Goal: Task Accomplishment & Management: Complete application form

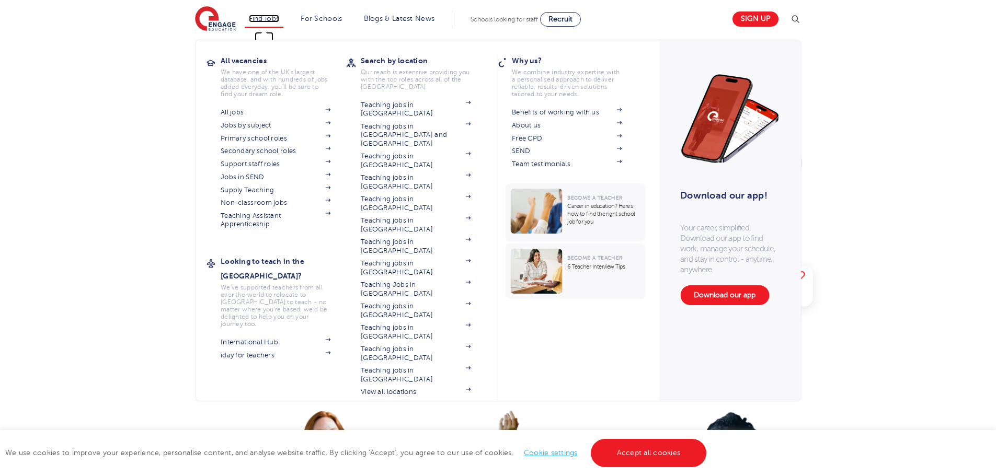
click at [276, 18] on link "Find jobs" at bounding box center [264, 19] width 31 height 8
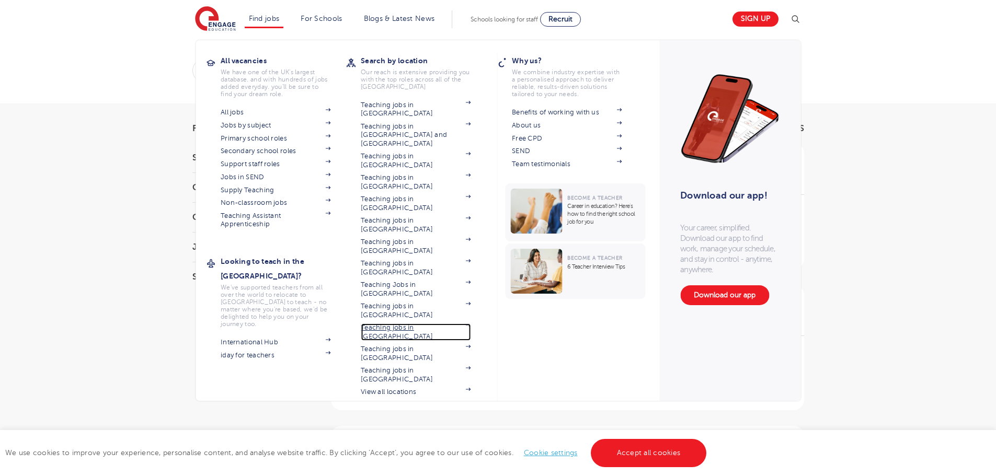
click at [389, 324] on link "Teaching jobs in [GEOGRAPHIC_DATA]" at bounding box center [416, 332] width 110 height 17
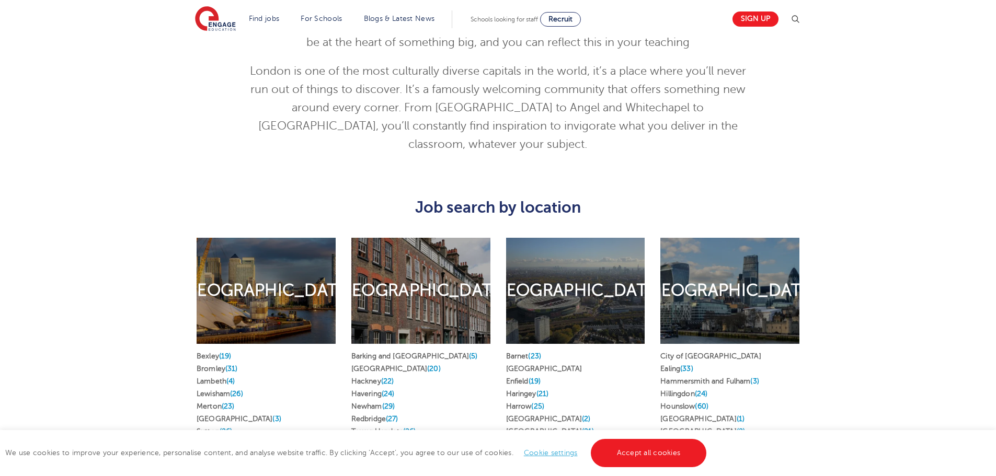
scroll to position [455, 0]
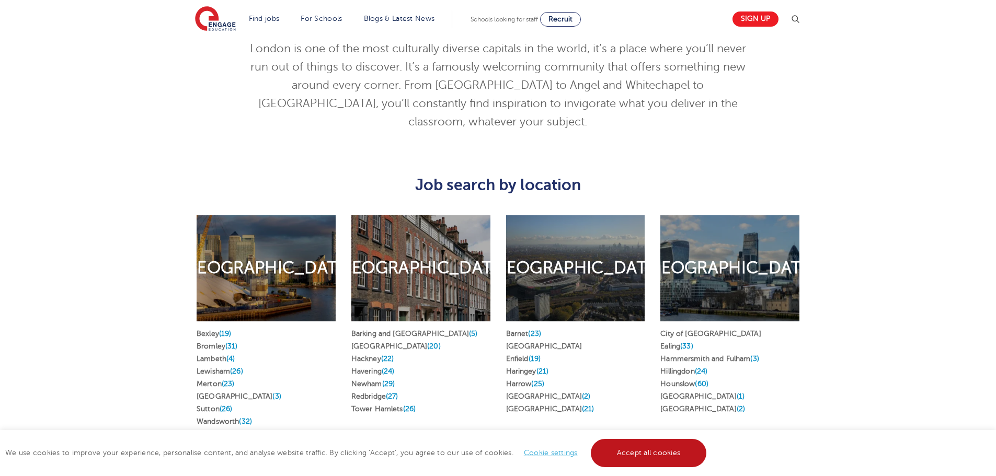
click at [639, 453] on link "Accept all cookies" at bounding box center [649, 453] width 116 height 28
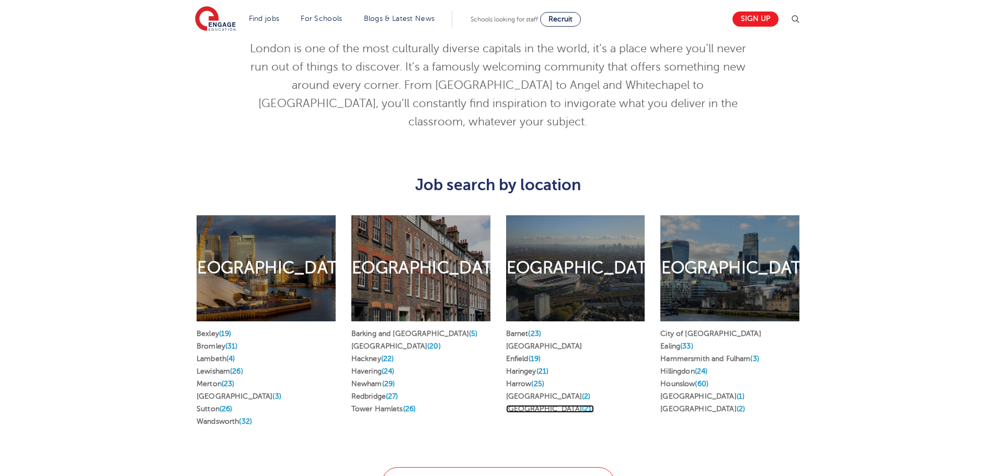
click at [543, 405] on link "Waltham Forest (21)" at bounding box center [550, 409] width 88 height 8
click at [370, 393] on link "Redbridge (27)" at bounding box center [374, 397] width 47 height 8
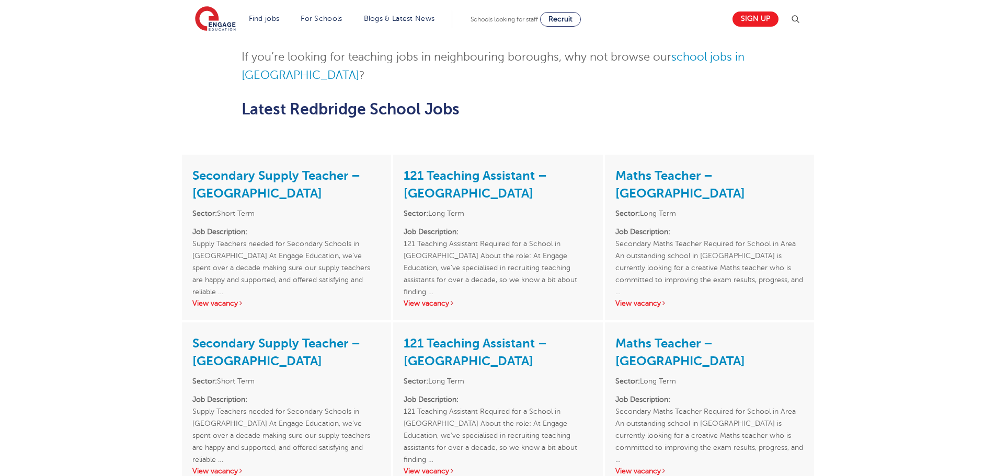
scroll to position [1198, 0]
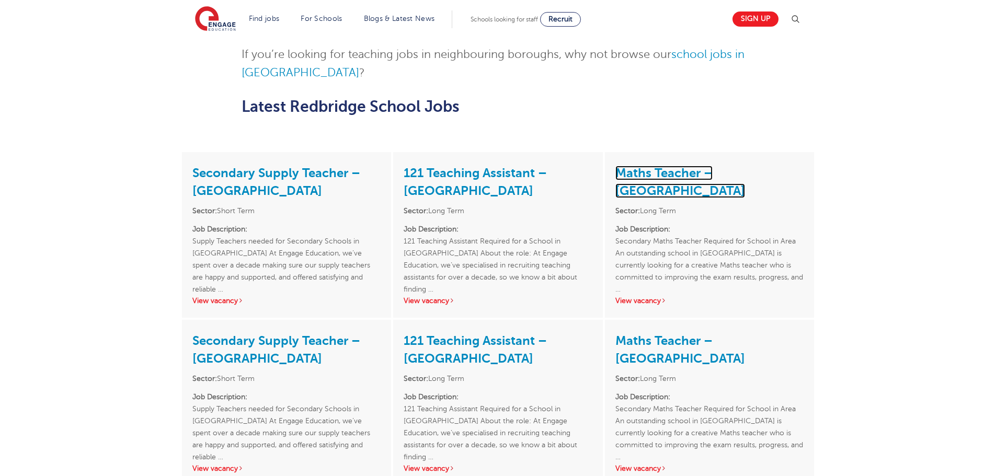
click at [670, 166] on link "Maths Teacher – Redbridge" at bounding box center [680, 182] width 130 height 32
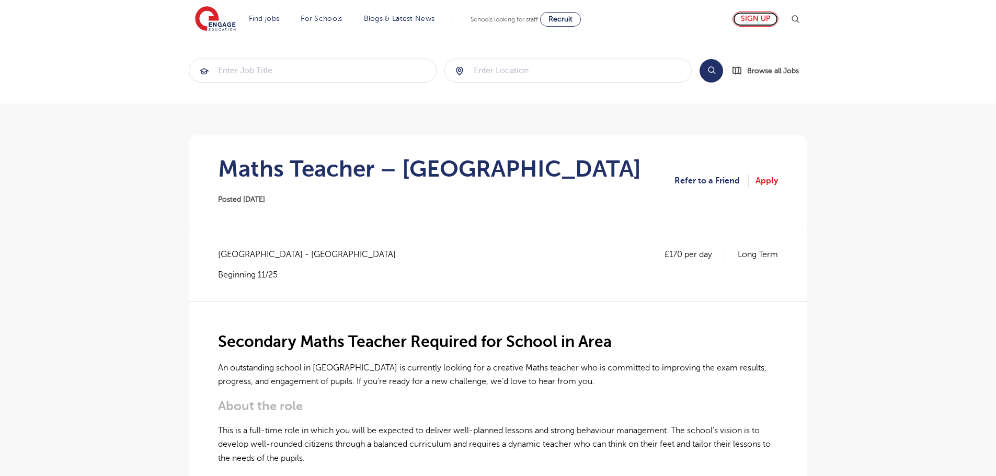
click at [763, 15] on link "Sign up" at bounding box center [755, 19] width 46 height 15
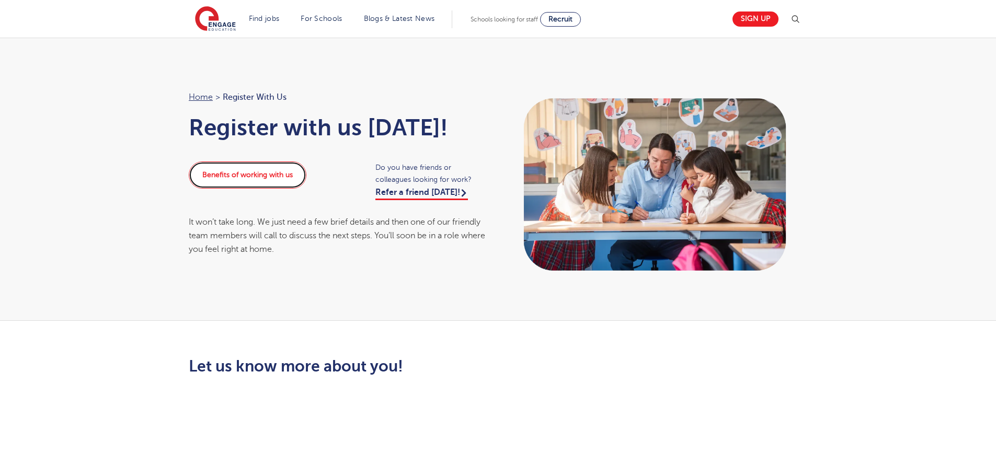
click at [246, 169] on link "Benefits of working with us" at bounding box center [248, 175] width 118 height 27
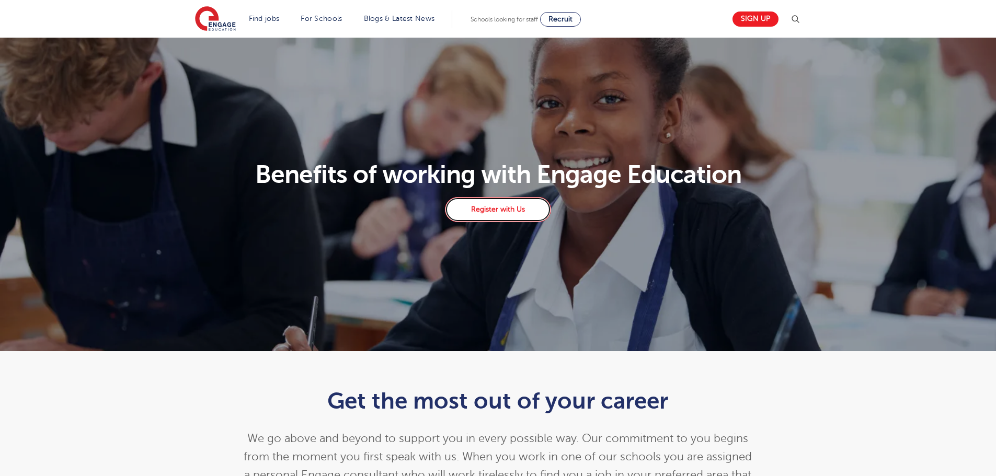
click at [487, 205] on link "Register with Us" at bounding box center [498, 209] width 106 height 25
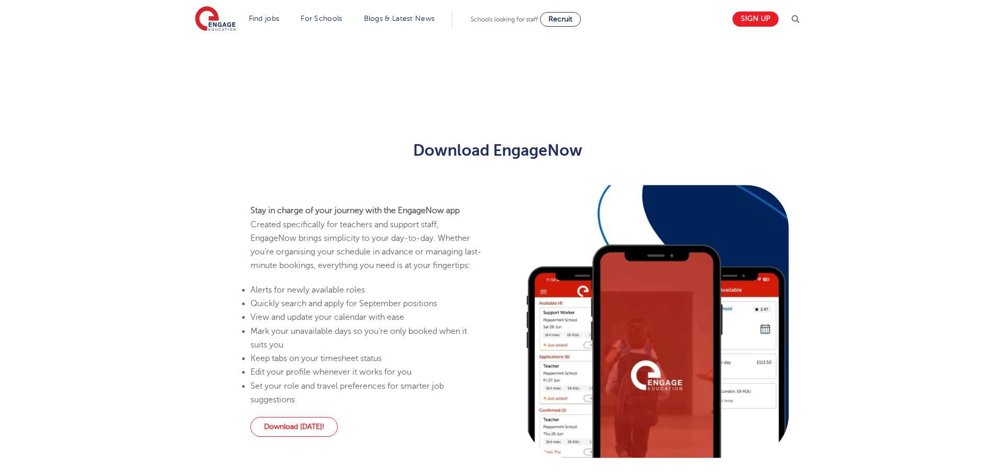
scroll to position [490, 0]
